Goal: Participate in discussion

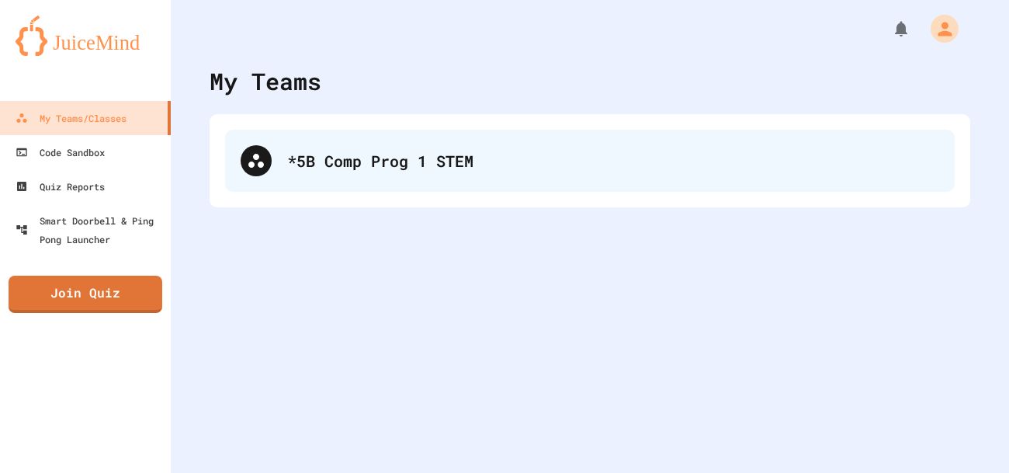
click at [317, 164] on div "*5B Comp Prog 1 STEM" at bounding box center [613, 160] width 652 height 23
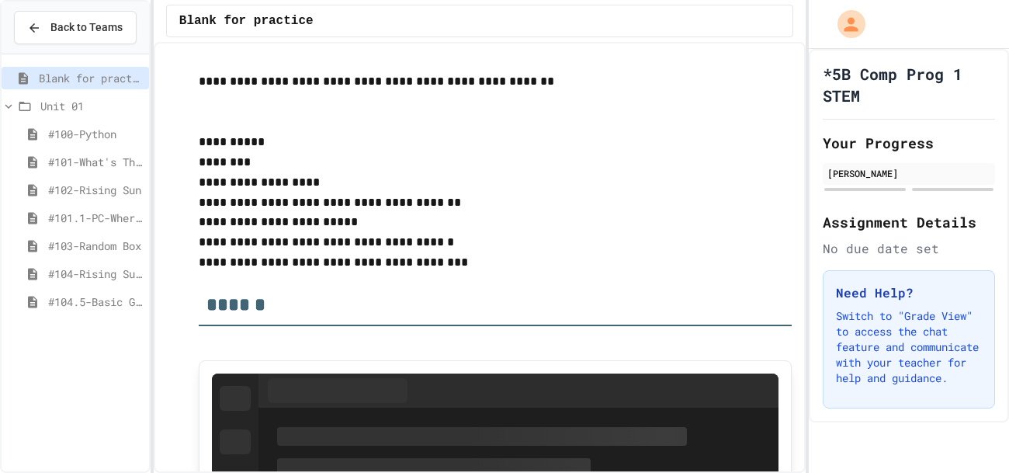
click at [98, 269] on span "#104-Rising Sun Plus" at bounding box center [95, 273] width 95 height 16
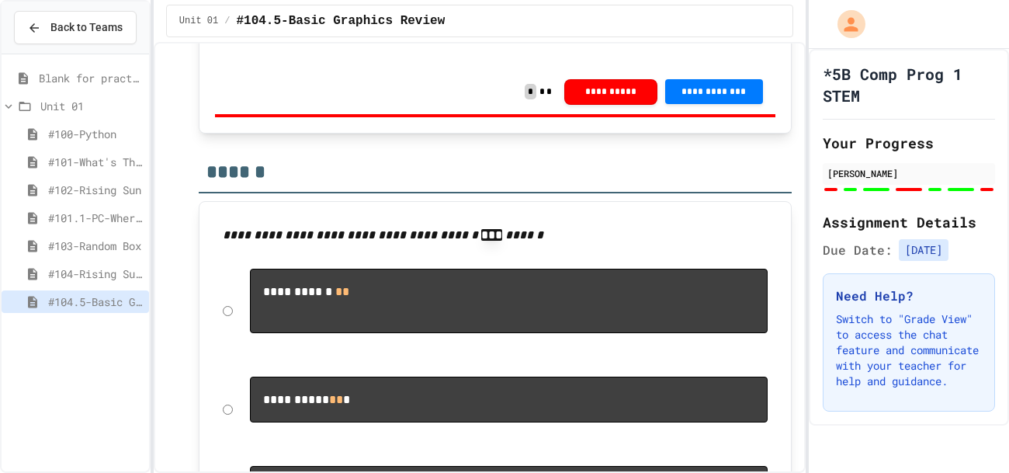
scroll to position [4720, 0]
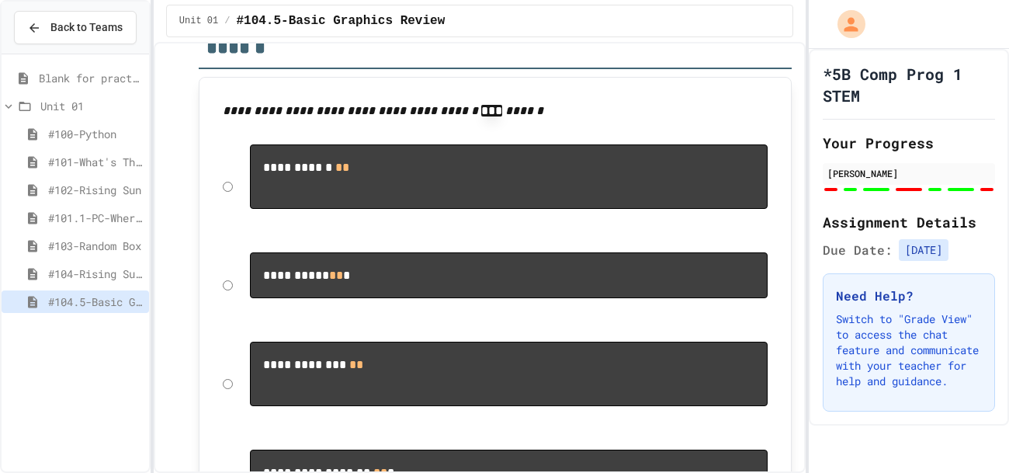
scroll to position [4868, 0]
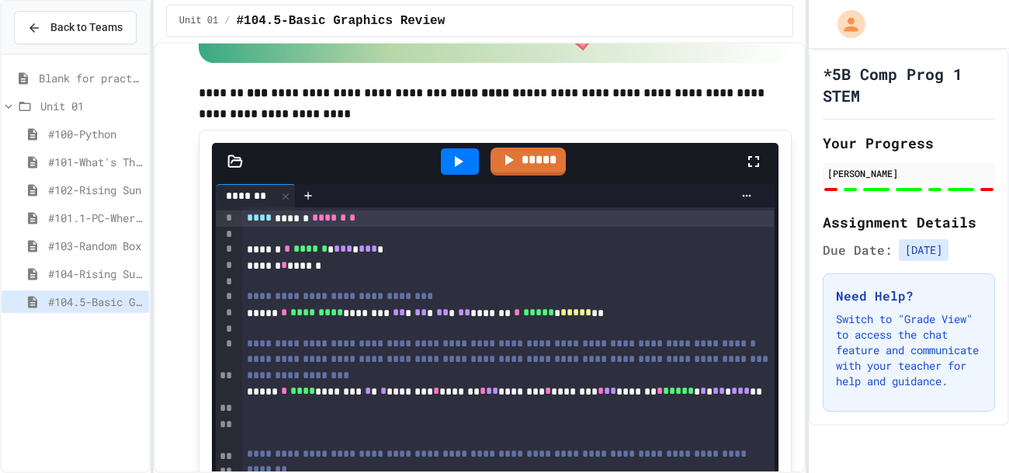
scroll to position [711, 0]
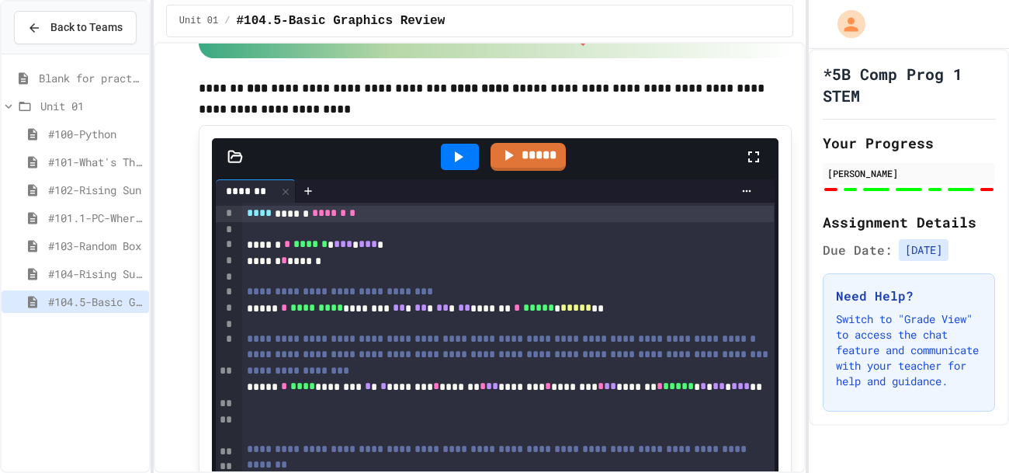
click at [464, 166] on icon at bounding box center [457, 156] width 19 height 19
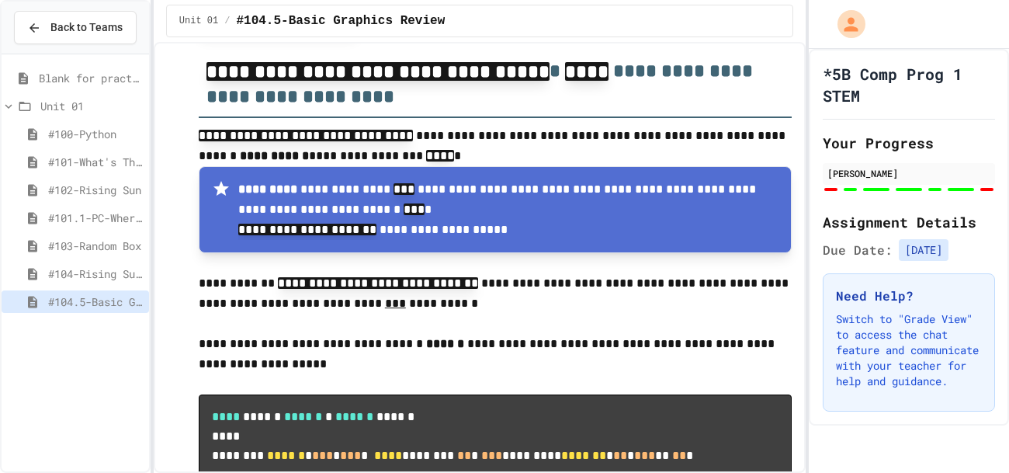
scroll to position [8850, 0]
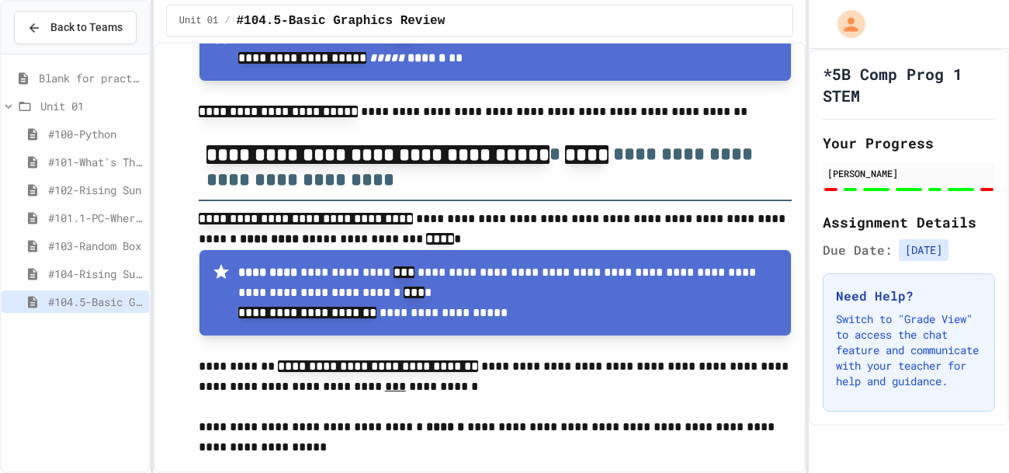
scroll to position [8767, 0]
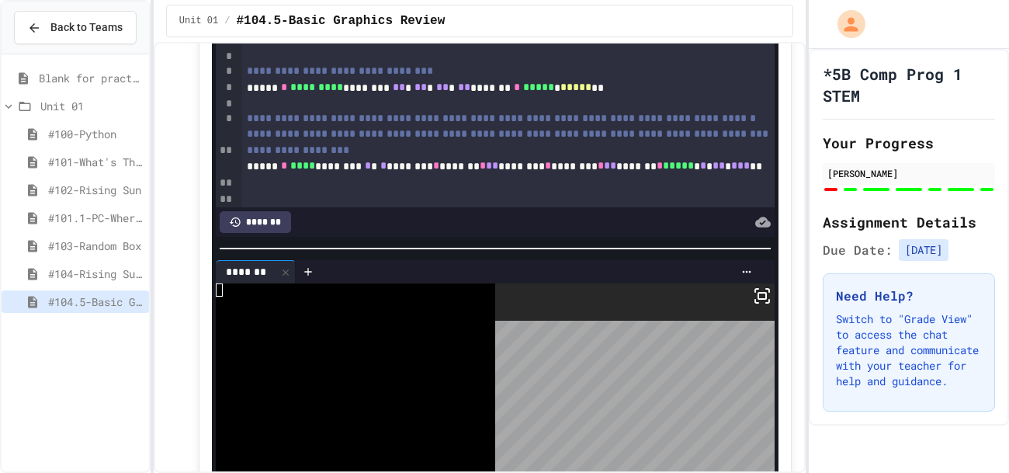
scroll to position [816, 0]
